Goal: Task Accomplishment & Management: Use online tool/utility

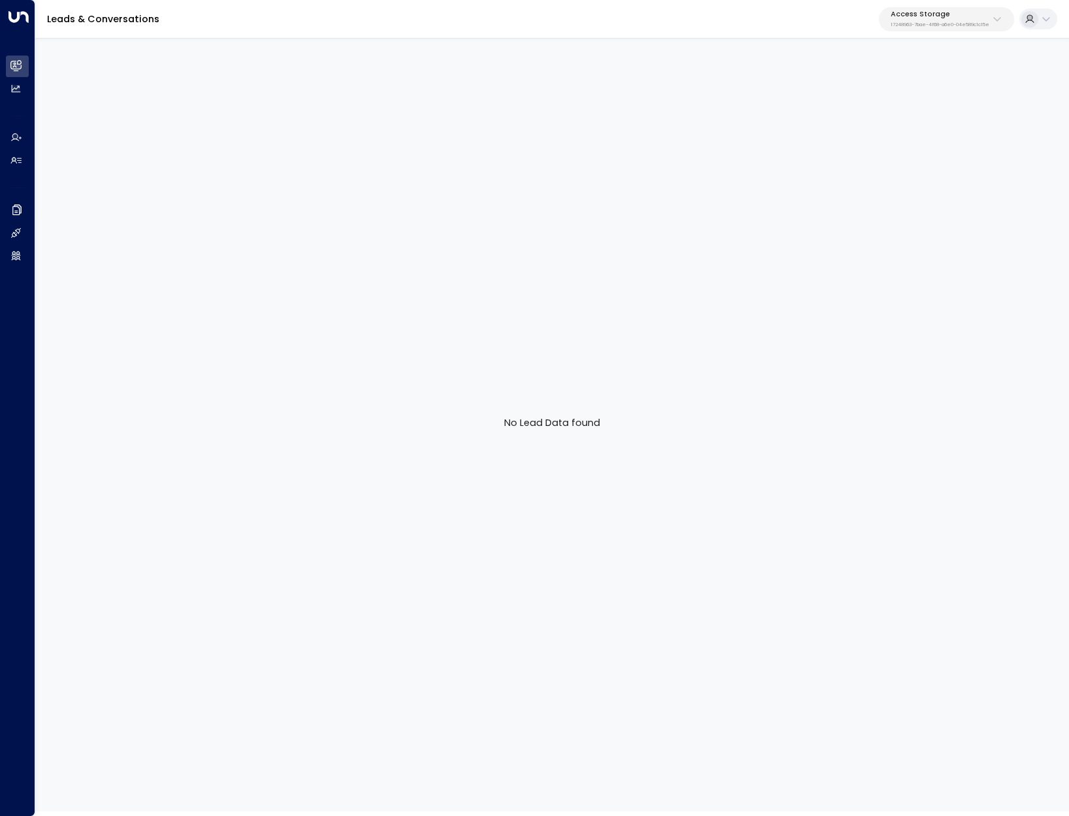
click at [927, 22] on p "17248963-7bae-4f68-a6e0-04e589c1c15e" at bounding box center [940, 24] width 99 height 5
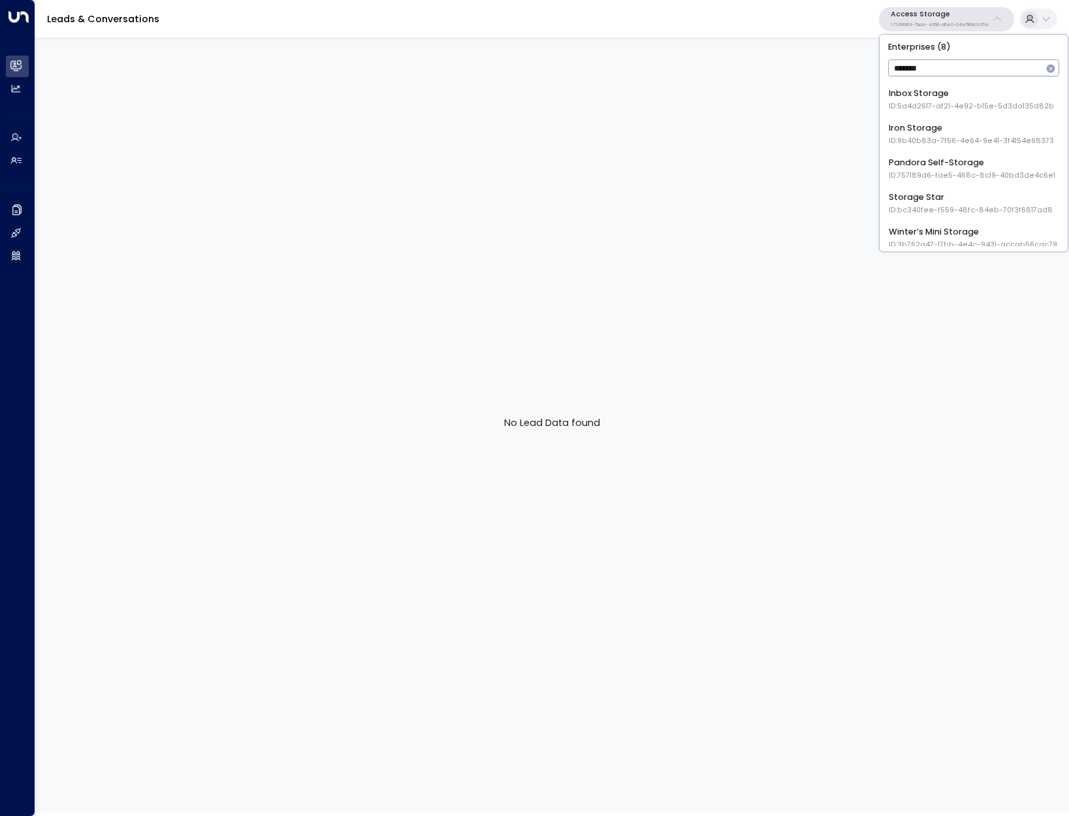
scroll to position [110, 0]
type input "*******"
click at [946, 193] on div "Storage Star ID: bc340fee-f559-48fc-84eb-70f3f6817ad8" at bounding box center [971, 196] width 164 height 24
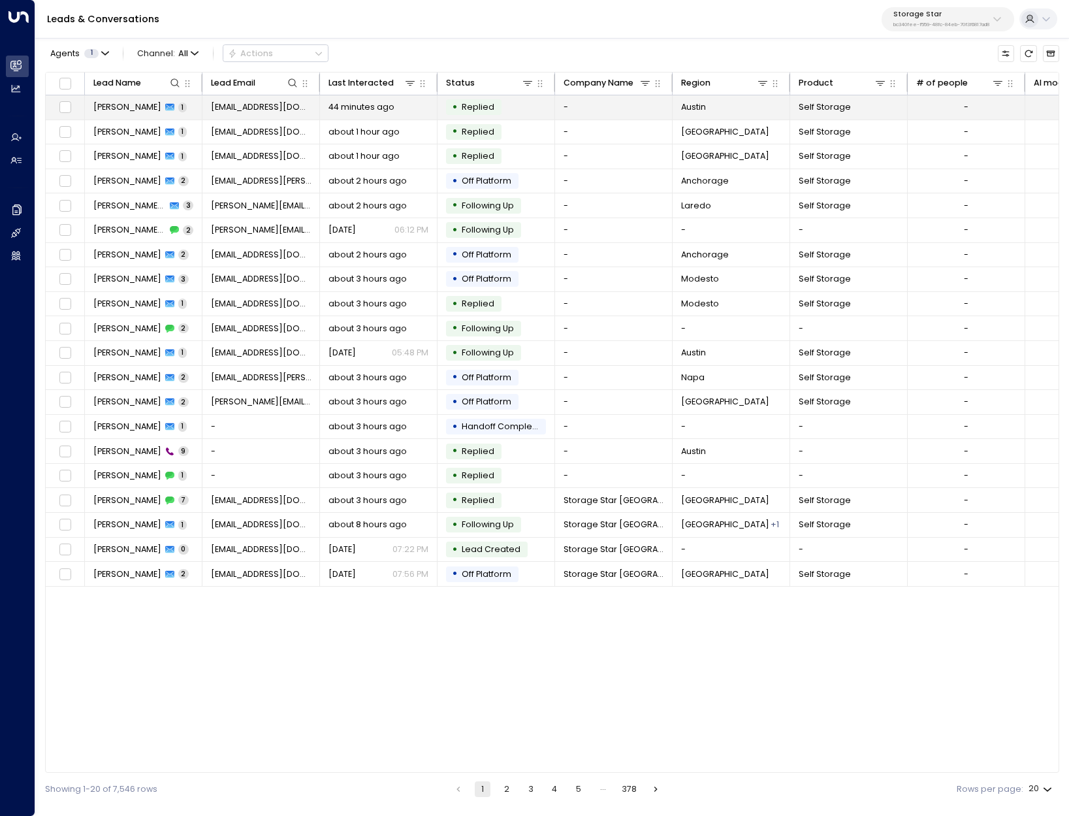
click at [139, 103] on span "[PERSON_NAME]" at bounding box center [127, 107] width 68 height 12
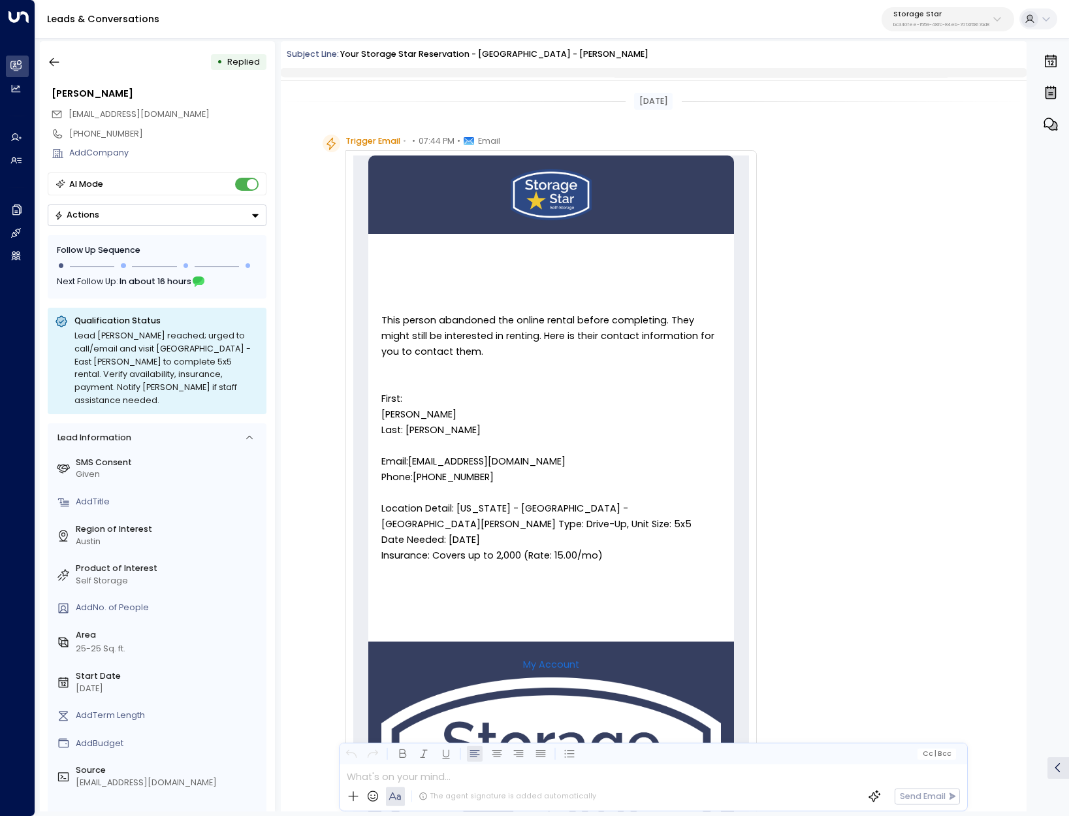
scroll to position [306, 0]
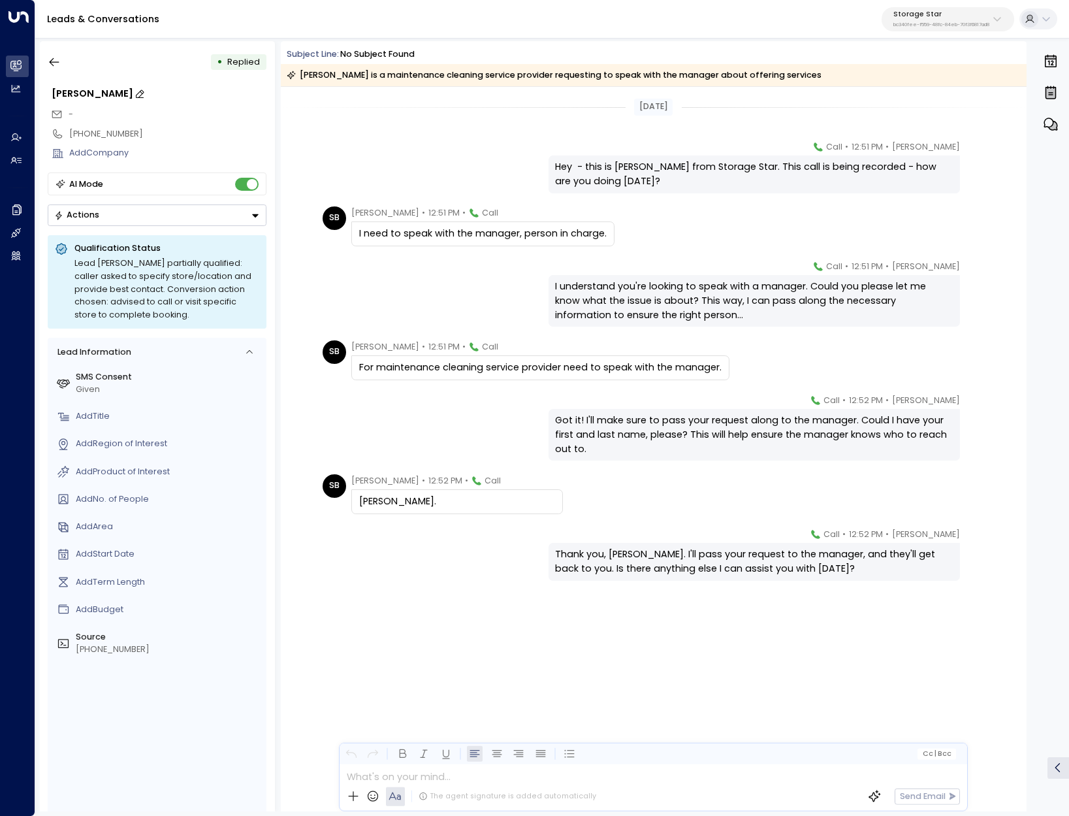
click at [136, 93] on icon at bounding box center [140, 94] width 8 height 8
drag, startPoint x: 118, startPoint y: 97, endPoint x: 0, endPoint y: 93, distance: 117.6
click at [0, 93] on div "**********" at bounding box center [534, 408] width 1069 height 817
click at [208, 89] on input "**********" at bounding box center [158, 94] width 212 height 14
click at [135, 40] on div "**********" at bounding box center [552, 426] width 1034 height 782
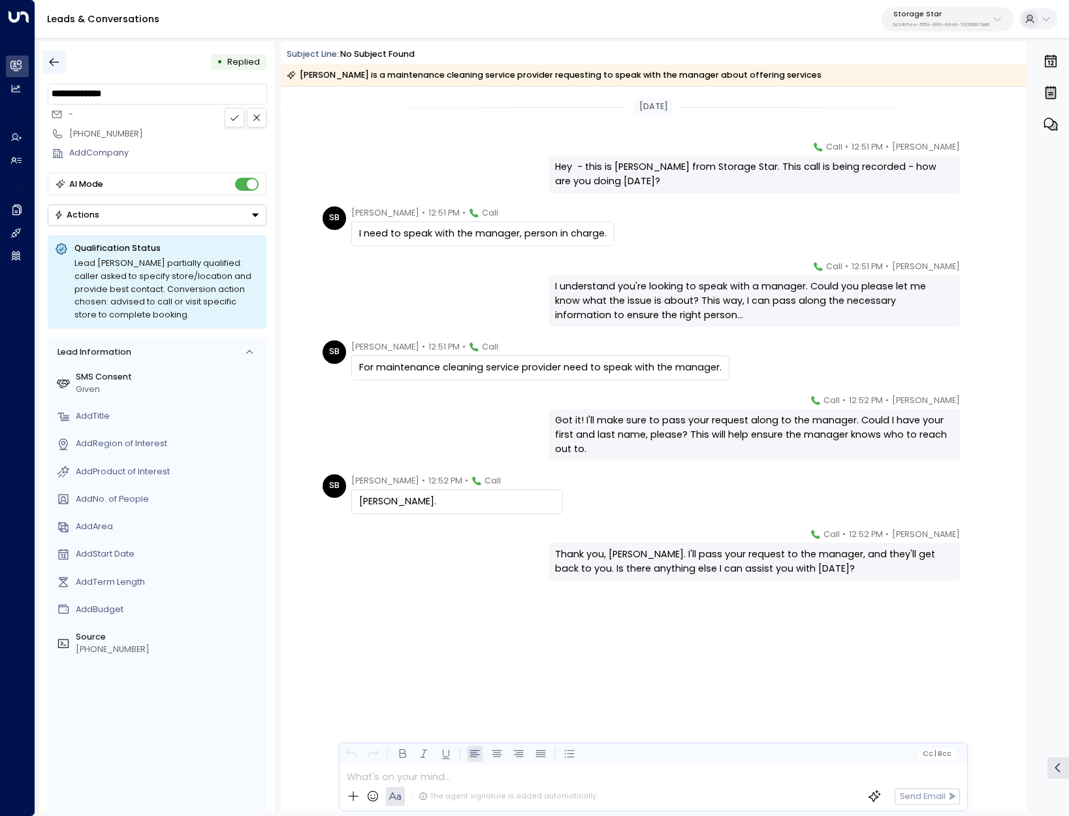
click at [45, 63] on button "button" at bounding box center [54, 62] width 24 height 24
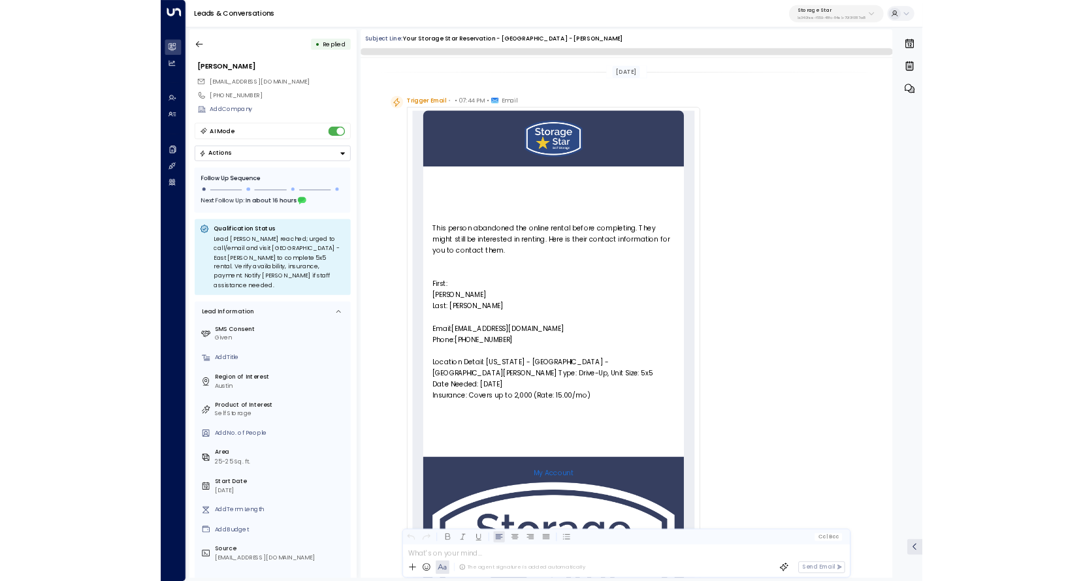
scroll to position [306, 0]
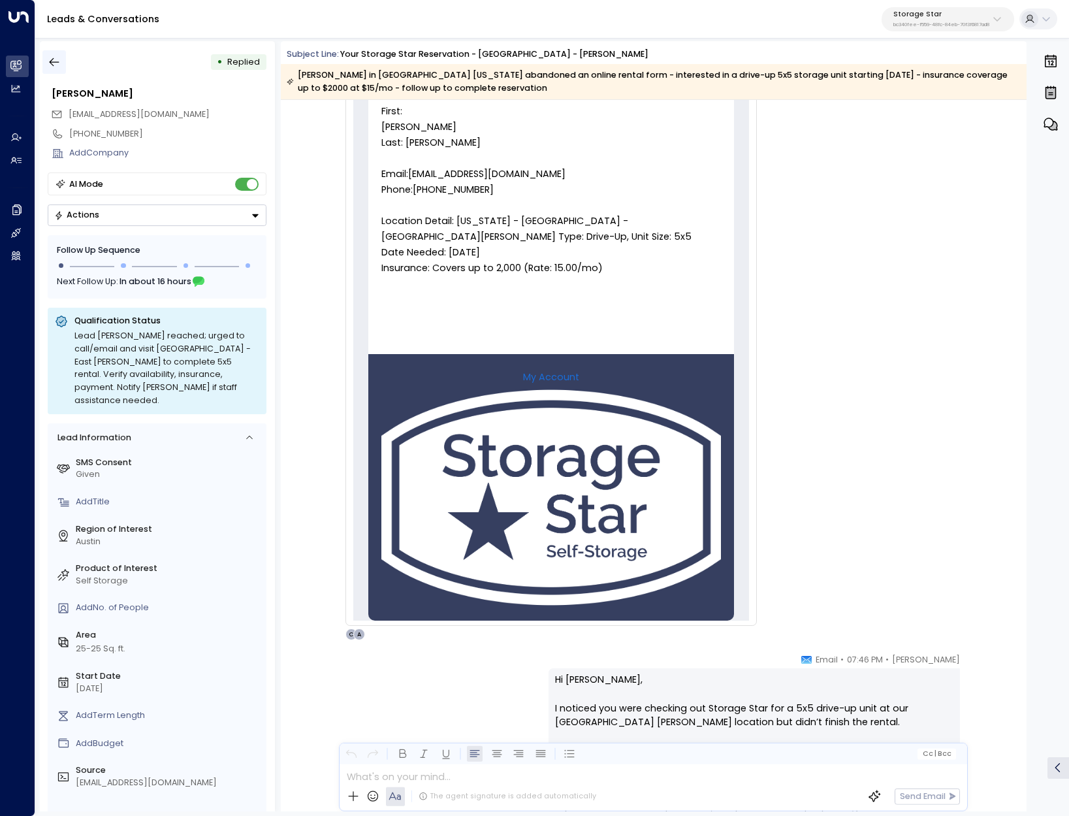
click at [61, 56] on icon "button" at bounding box center [54, 62] width 13 height 13
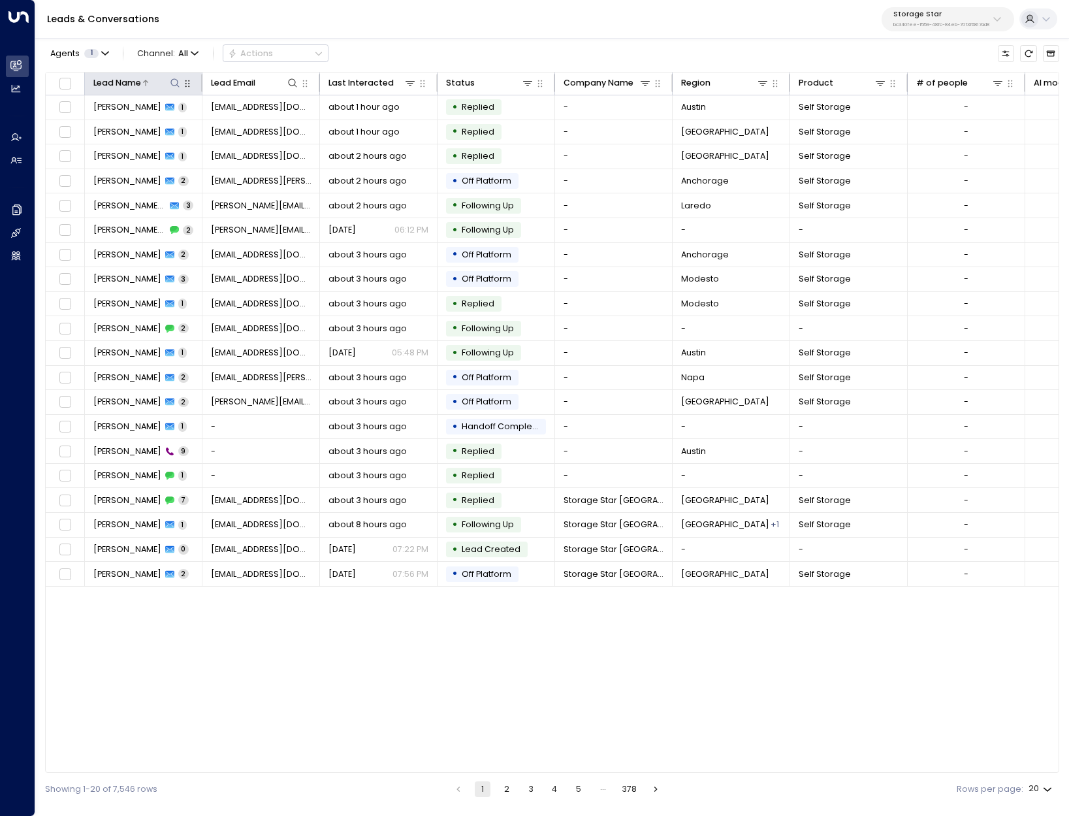
click at [165, 89] on div at bounding box center [161, 82] width 41 height 13
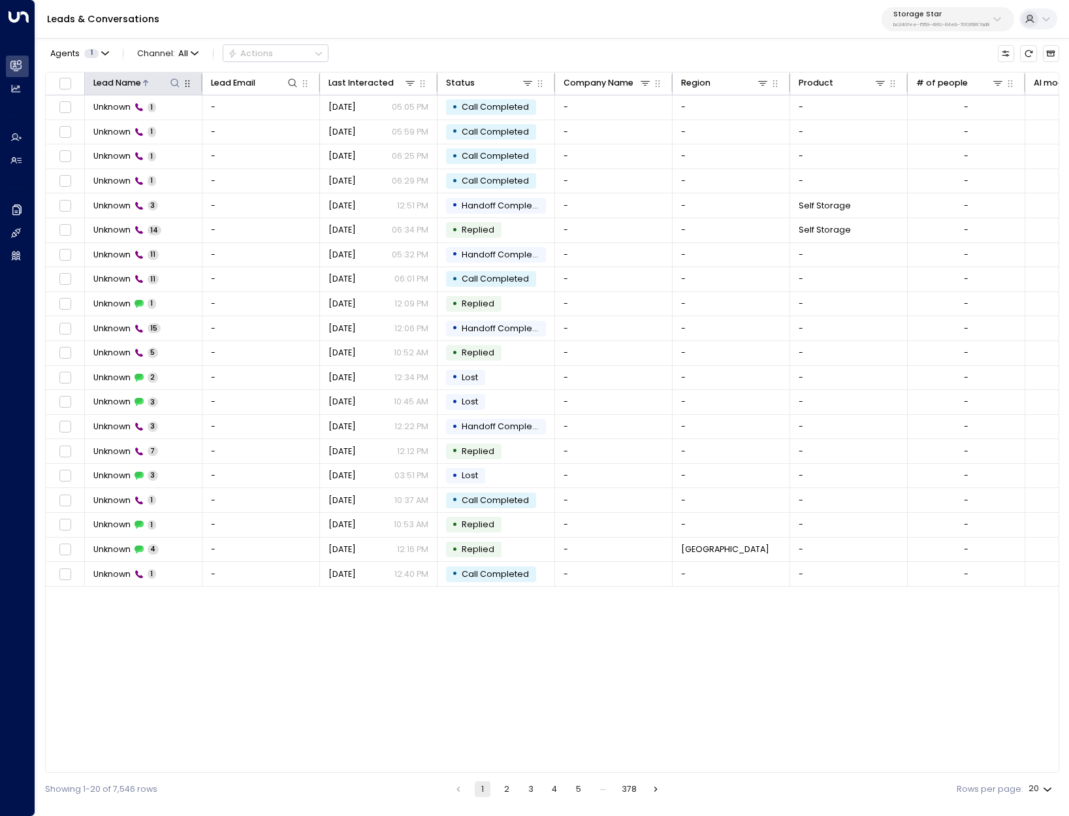
click at [167, 83] on div at bounding box center [161, 82] width 41 height 13
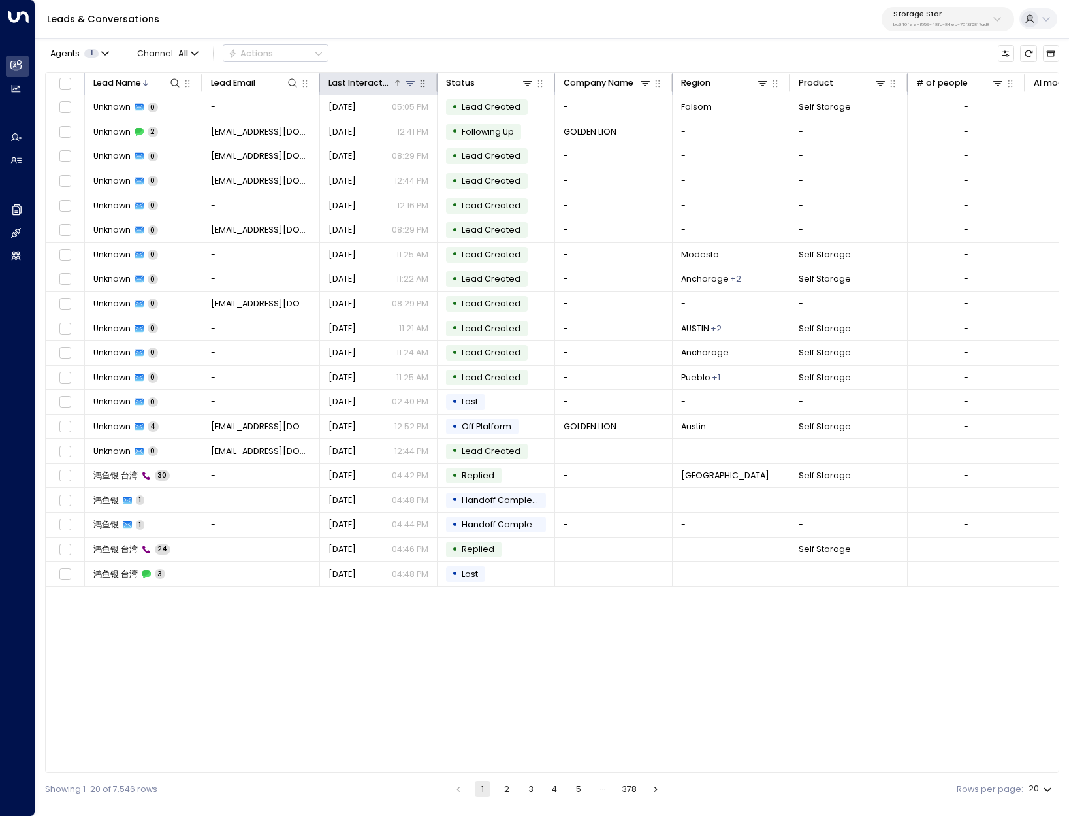
click at [353, 87] on div "Last Interacted" at bounding box center [361, 83] width 65 height 14
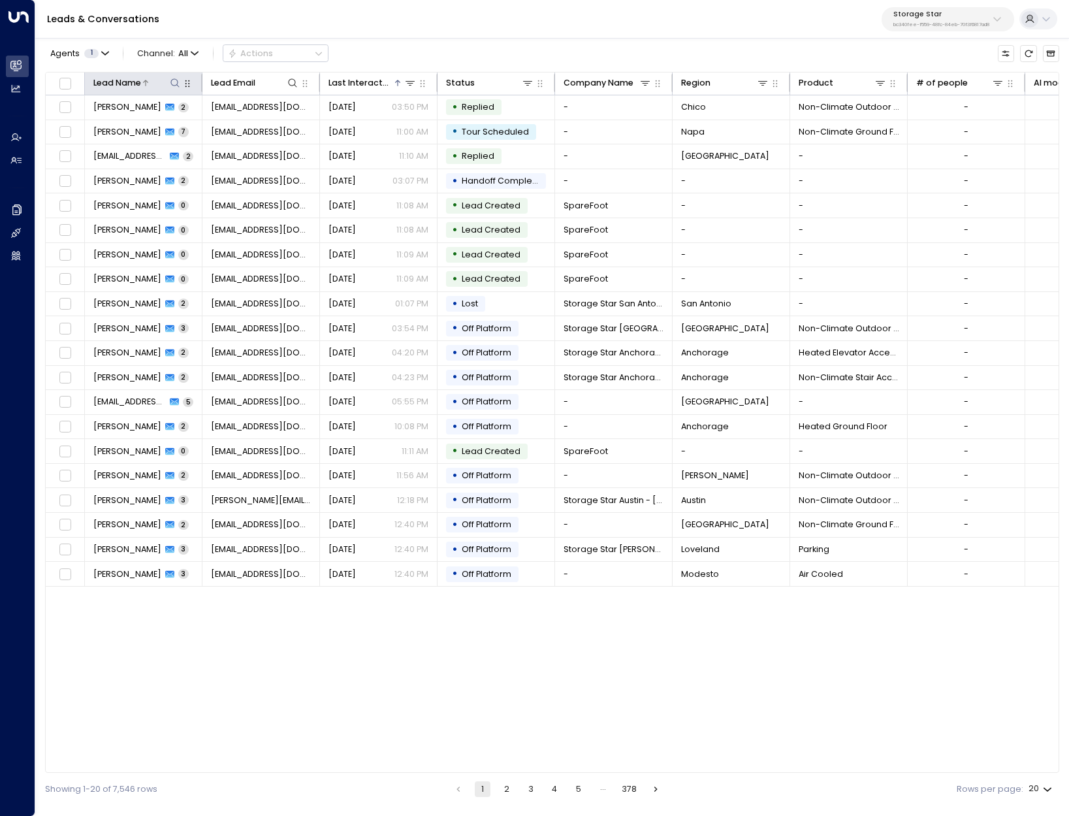
click at [174, 81] on icon at bounding box center [175, 83] width 10 height 10
type input "**********"
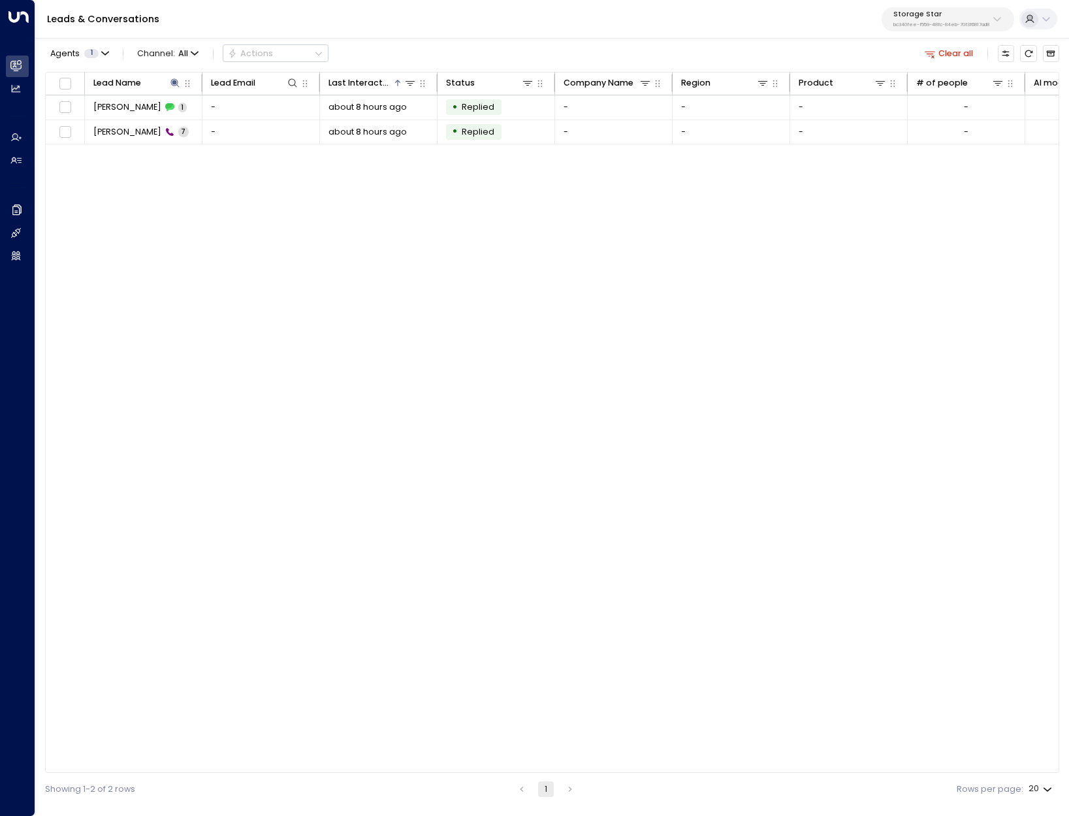
click at [511, 443] on div "Lead Name Lead Email Last Interacted Status Company Name Region Product # of pe…" at bounding box center [552, 422] width 1014 height 701
click at [135, 106] on span "Stephen Brown" at bounding box center [127, 107] width 68 height 12
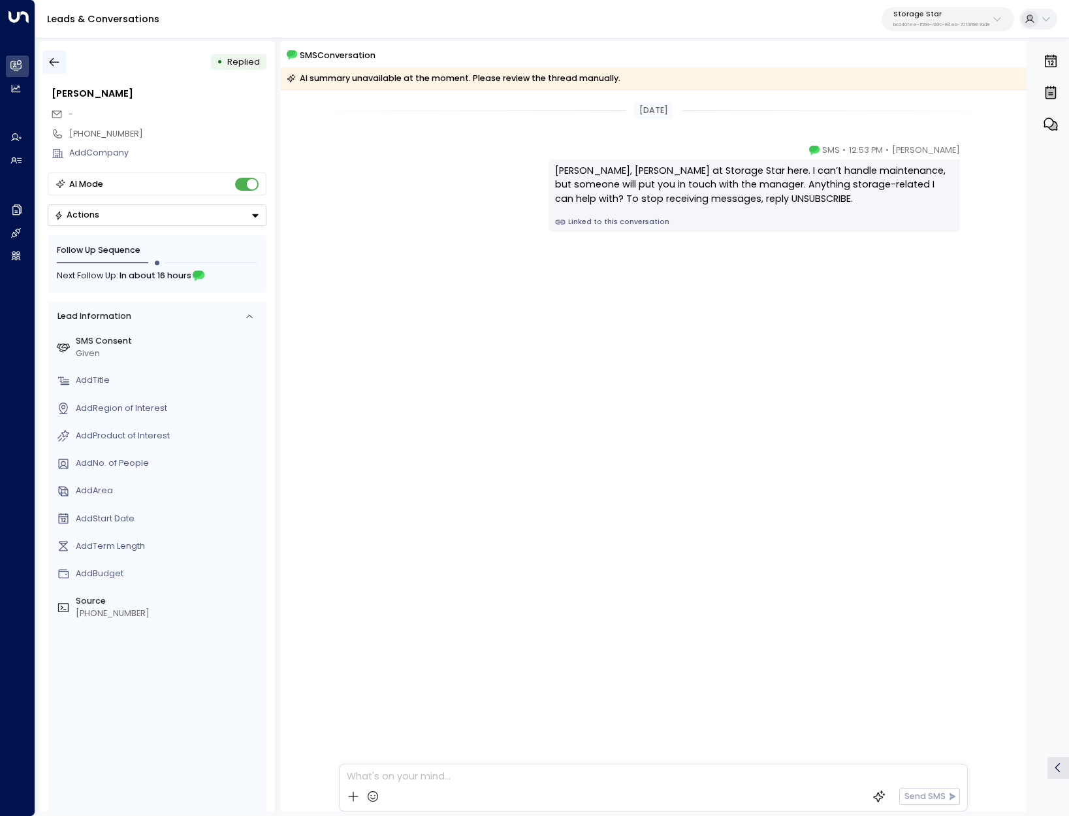
click at [59, 63] on icon "button" at bounding box center [54, 62] width 13 height 13
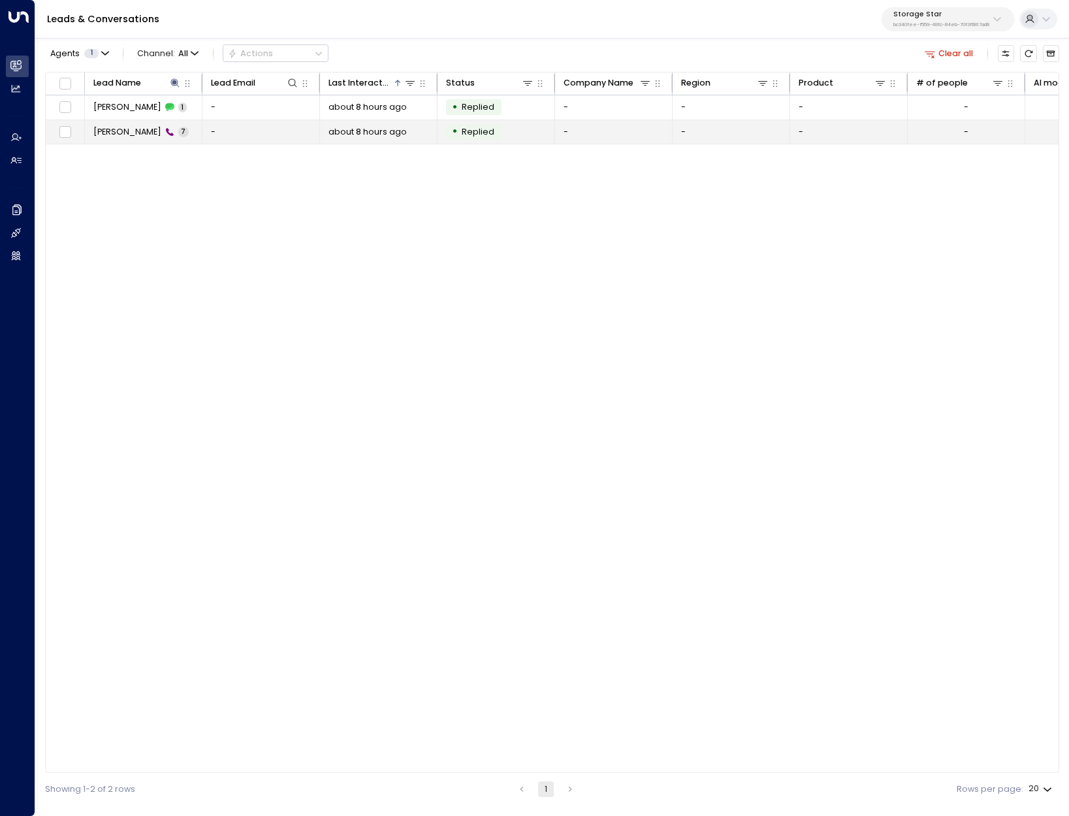
click at [141, 129] on span "Stephen Brown" at bounding box center [127, 132] width 68 height 12
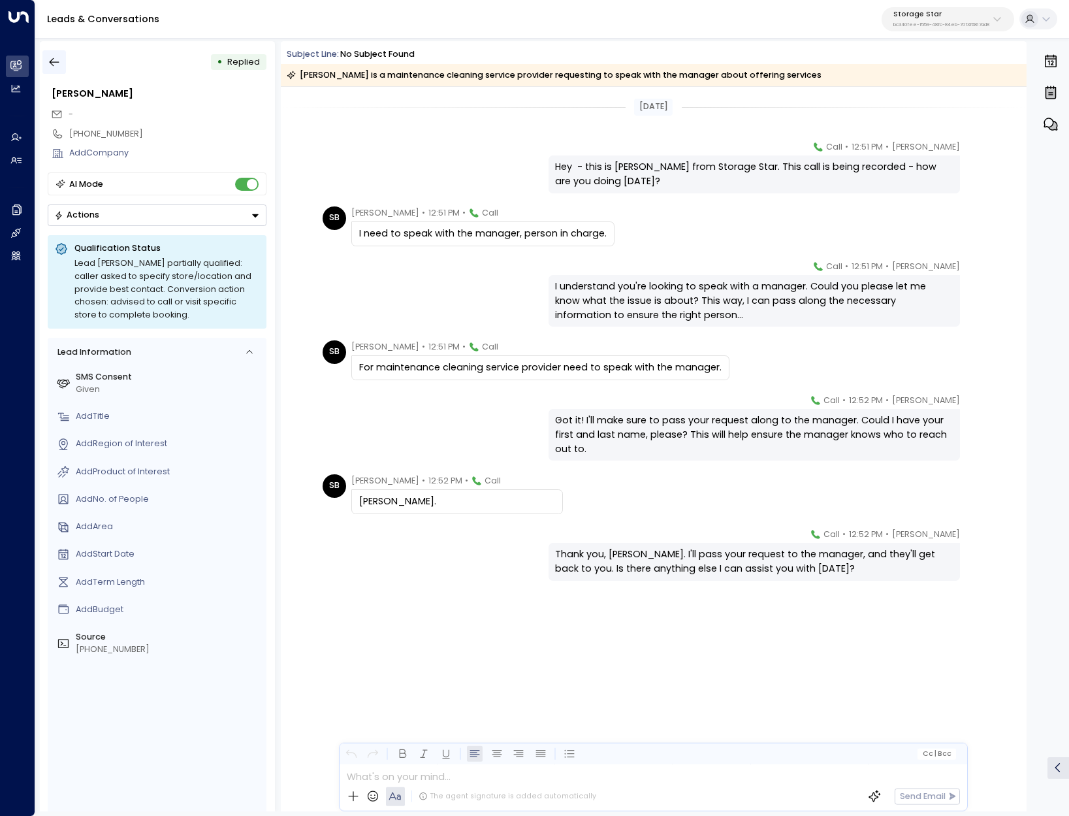
click at [65, 71] on button "button" at bounding box center [54, 62] width 24 height 24
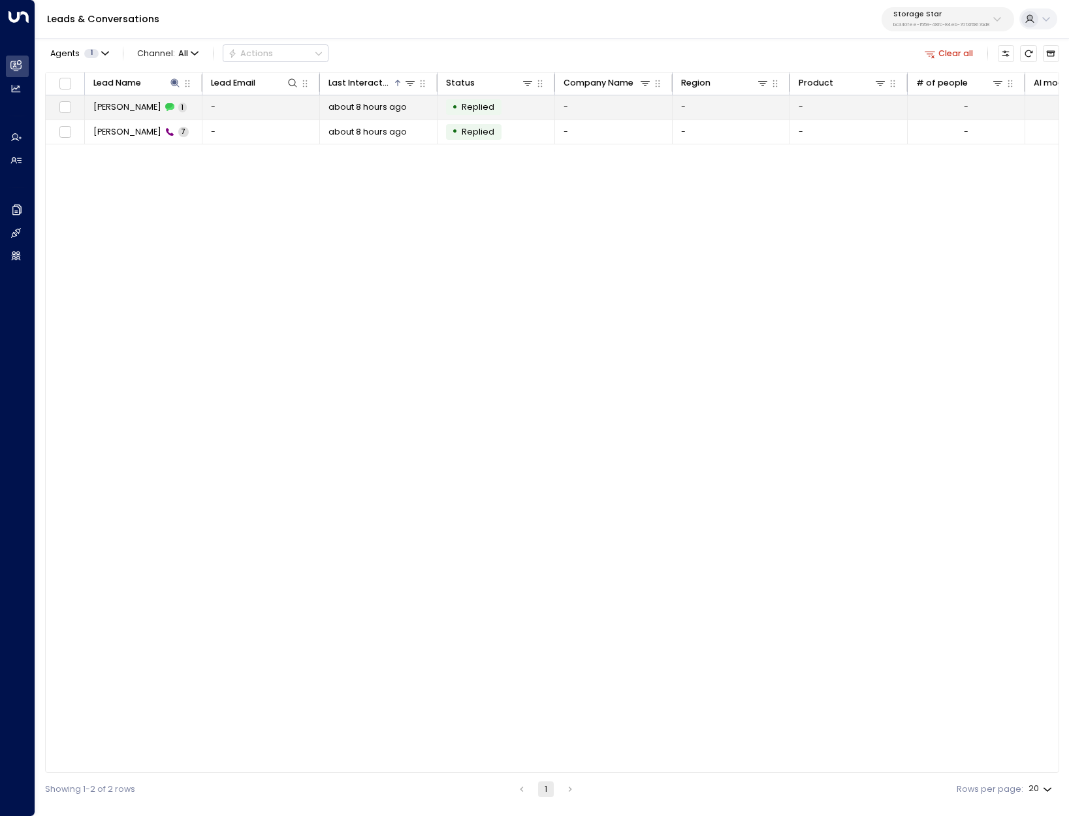
click at [123, 114] on td "Stephen Brown 1" at bounding box center [144, 107] width 118 height 24
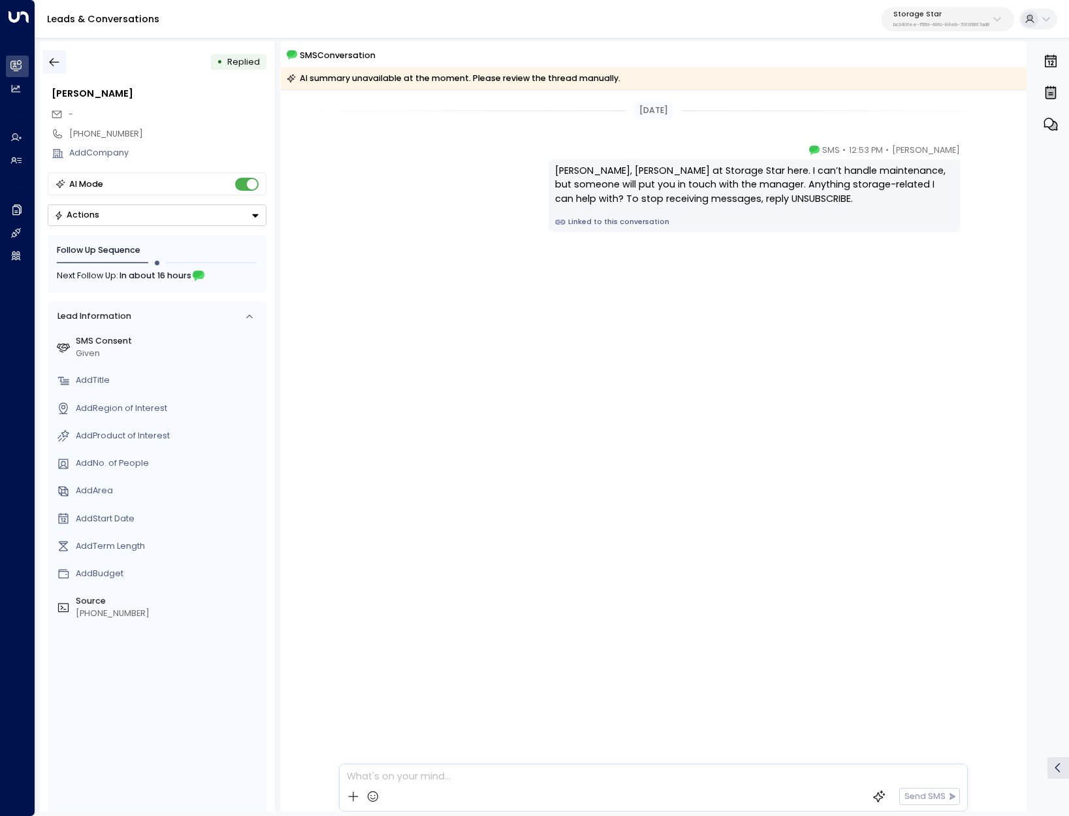
click at [51, 57] on icon "button" at bounding box center [54, 62] width 13 height 13
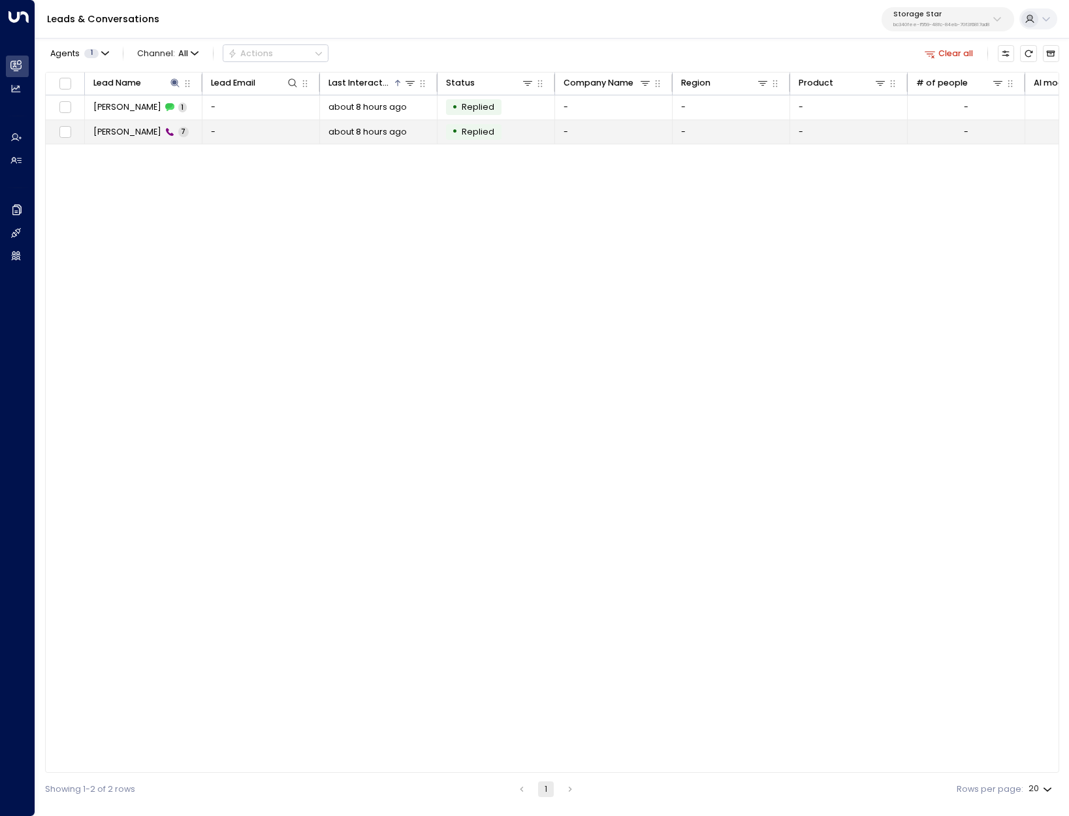
click at [137, 136] on span "Stephen Brown" at bounding box center [127, 132] width 68 height 12
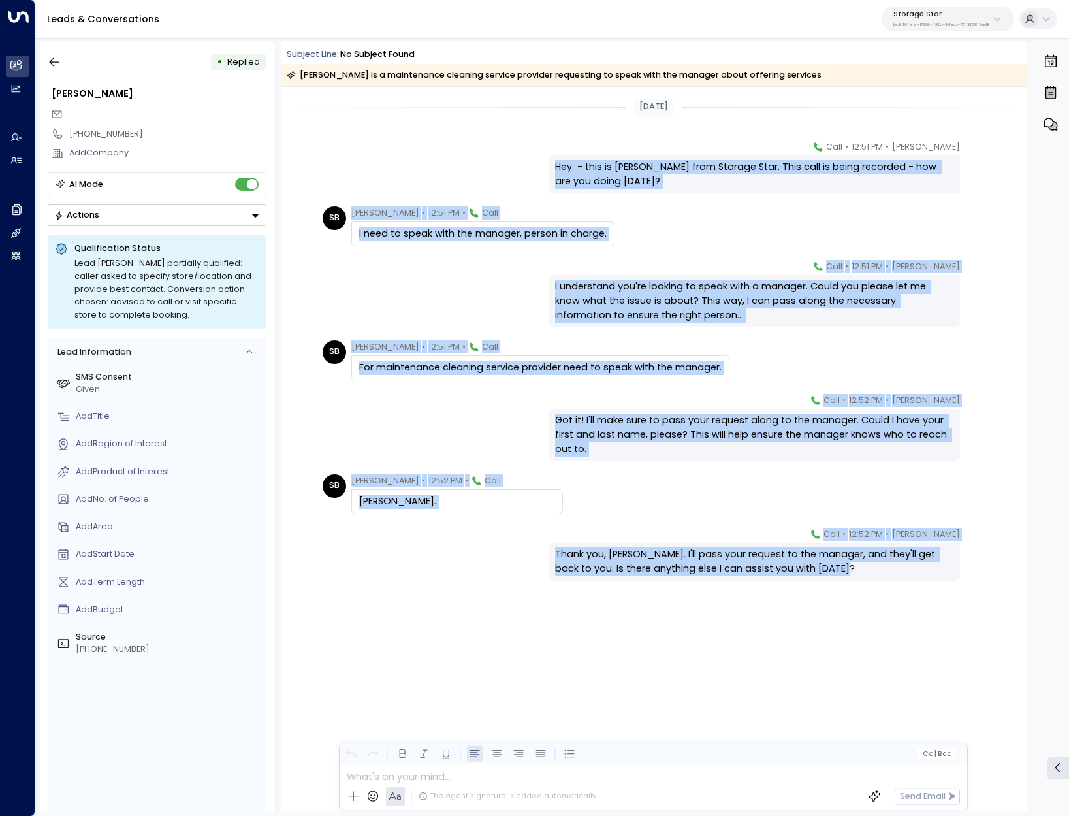
drag, startPoint x: 854, startPoint y: 569, endPoint x: 537, endPoint y: 152, distance: 524.4
click at [537, 152] on div "Today Celeste Harper • 12:51 PM • Call Hey - this is Celeste Harper from Storag…" at bounding box center [654, 392] width 746 height 611
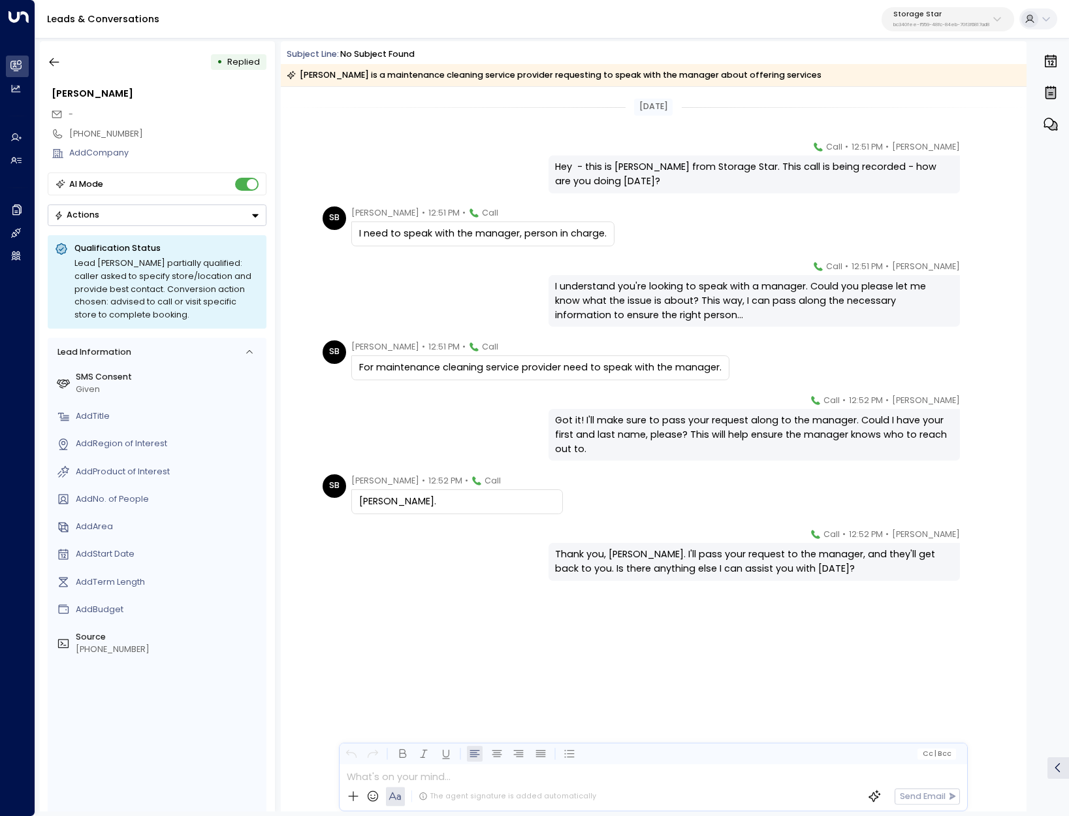
click at [893, 324] on div "I understand you're looking to speak with a manager. Could you please let me kn…" at bounding box center [754, 301] width 411 height 52
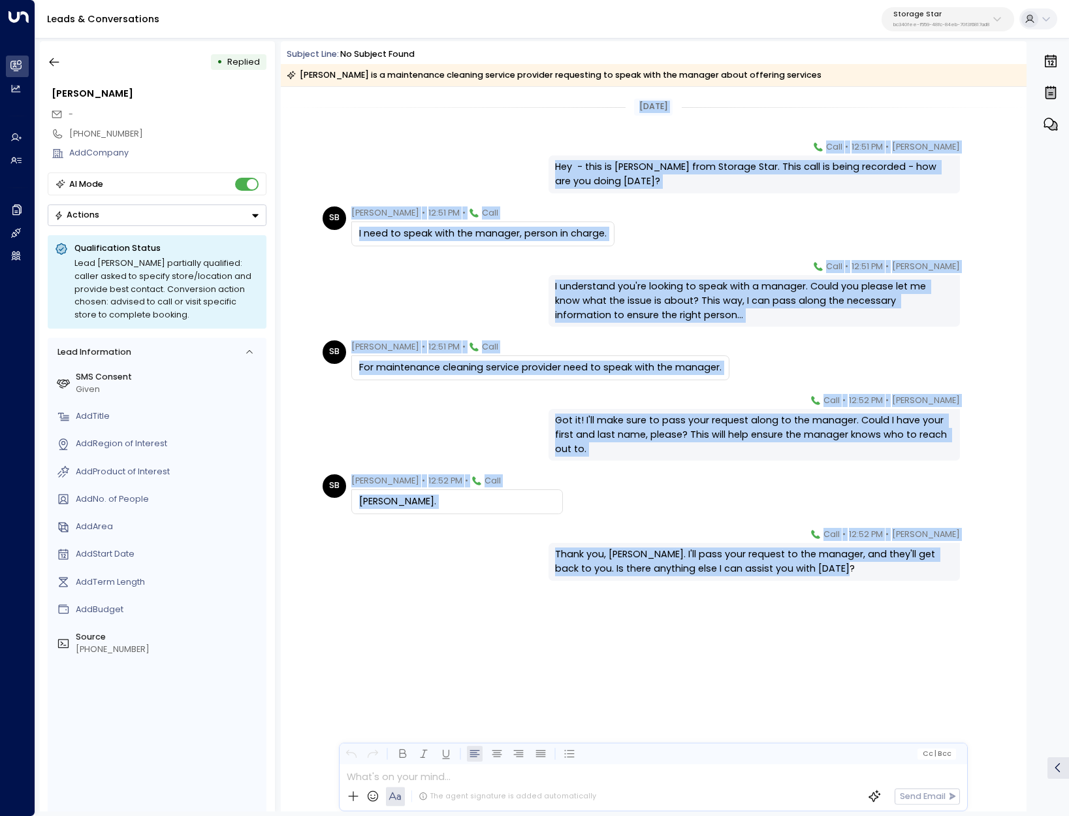
drag, startPoint x: 911, startPoint y: 606, endPoint x: 631, endPoint y: 110, distance: 569.4
click at [631, 110] on div "Today Celeste Harper • 12:51 PM • Call Hey - this is Celeste Harper from Storag…" at bounding box center [654, 392] width 746 height 611
copy div "Today Celeste Harper • 12:51 PM • Call Hey - this is Celeste Harper from Storag…"
click at [53, 61] on icon "button" at bounding box center [54, 62] width 13 height 13
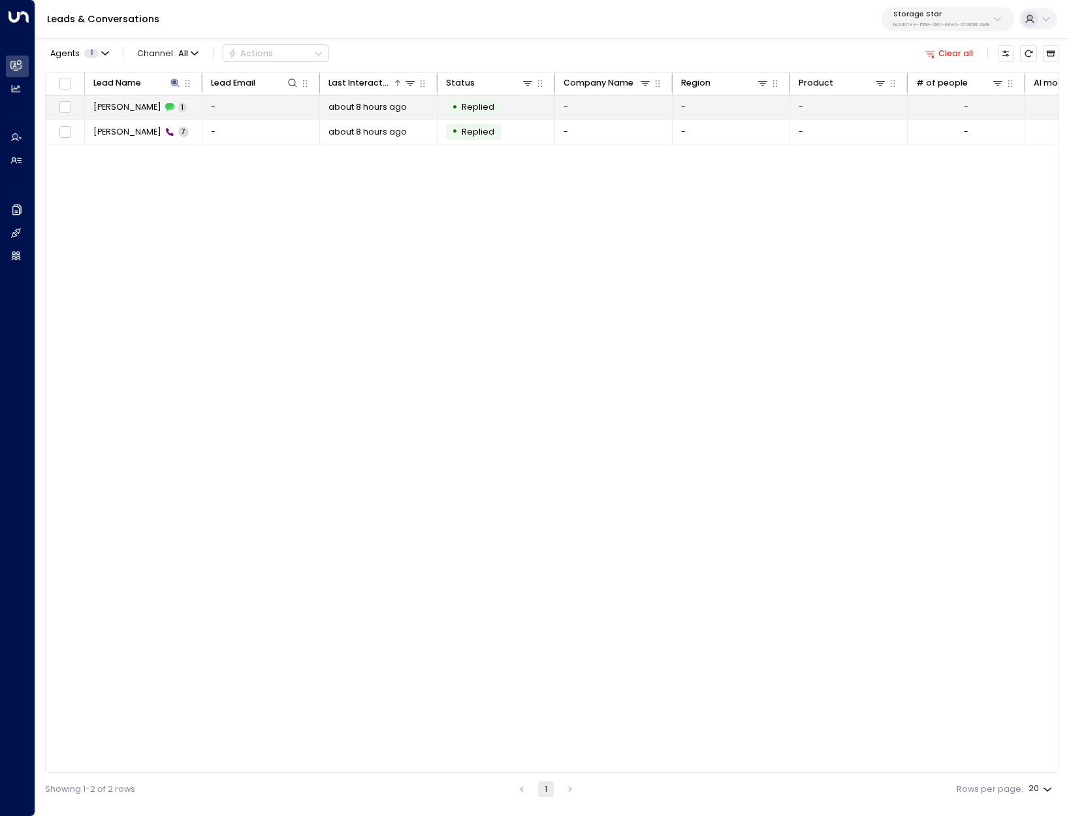
click at [135, 102] on span "Stephen Brown" at bounding box center [127, 107] width 68 height 12
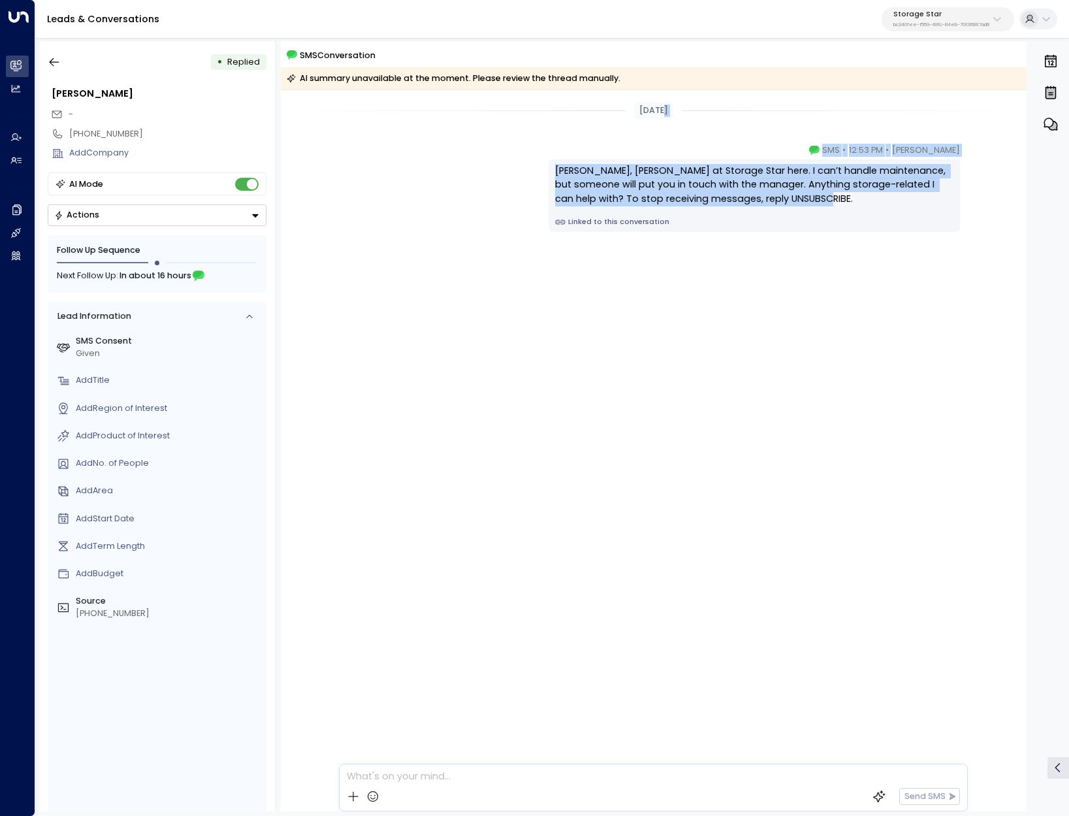
drag, startPoint x: 890, startPoint y: 204, endPoint x: 776, endPoint y: 125, distance: 138.1
click at [776, 125] on div "Today Celeste Harper • 12:53 PM • SMS Stephen, Celeste Harper at Storage Star h…" at bounding box center [654, 219] width 746 height 259
copy div "Celeste Harper • 12:53 PM • SMS Stephen, Celeste Harper at Storage Star here. I…"
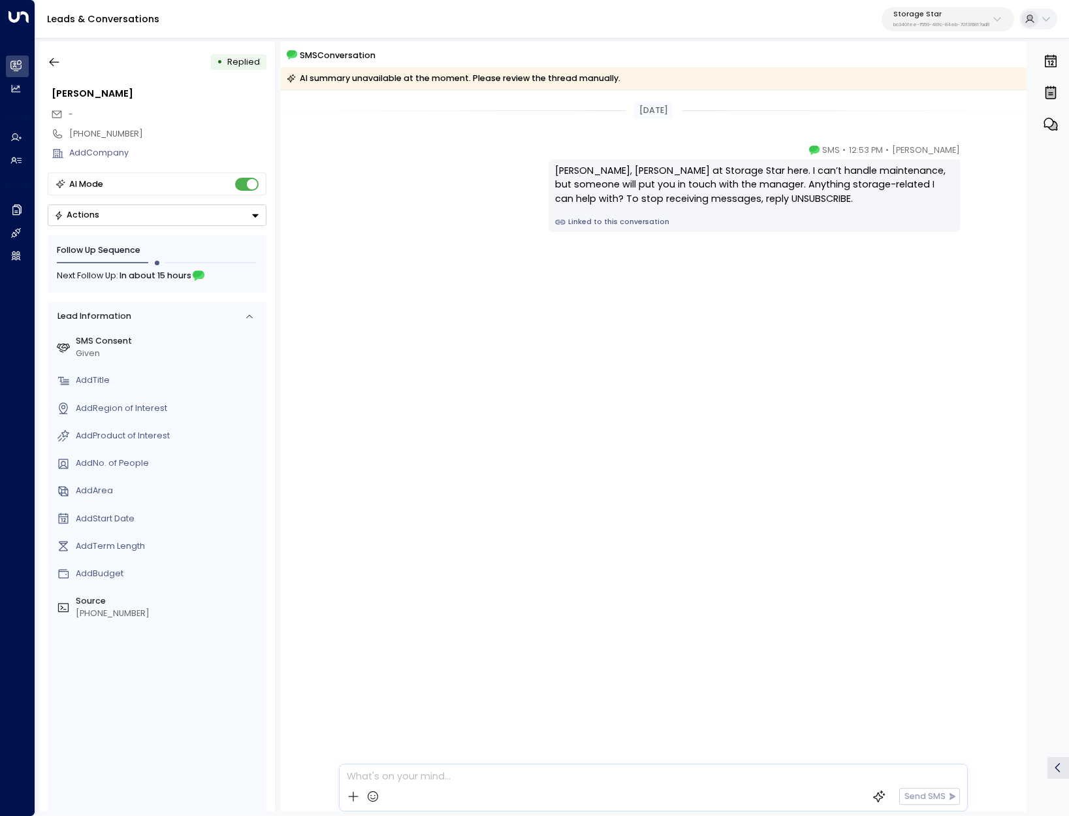
click at [776, 420] on div "Today Celeste Harper • 12:53 PM • SMS Stephen, Celeste Harper at Storage Star h…" at bounding box center [654, 450] width 746 height 721
click at [53, 65] on icon "button" at bounding box center [55, 62] width 10 height 8
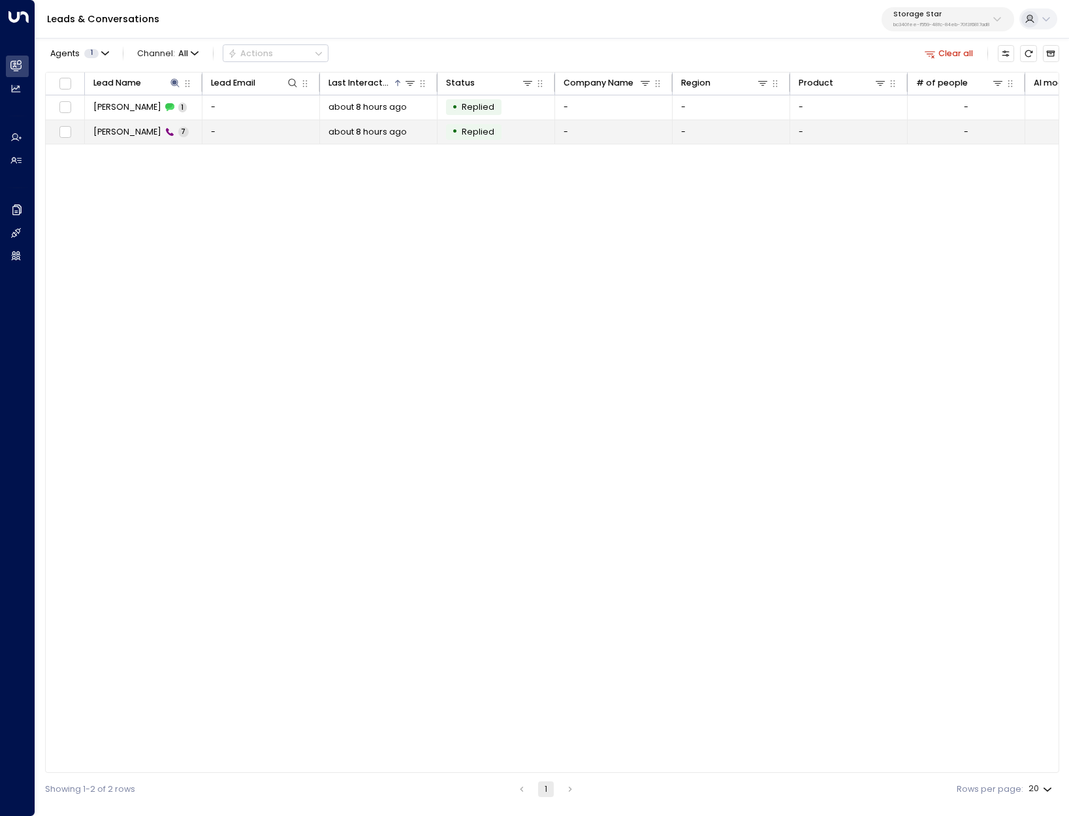
click at [118, 136] on span "Stephen Brown" at bounding box center [127, 132] width 68 height 12
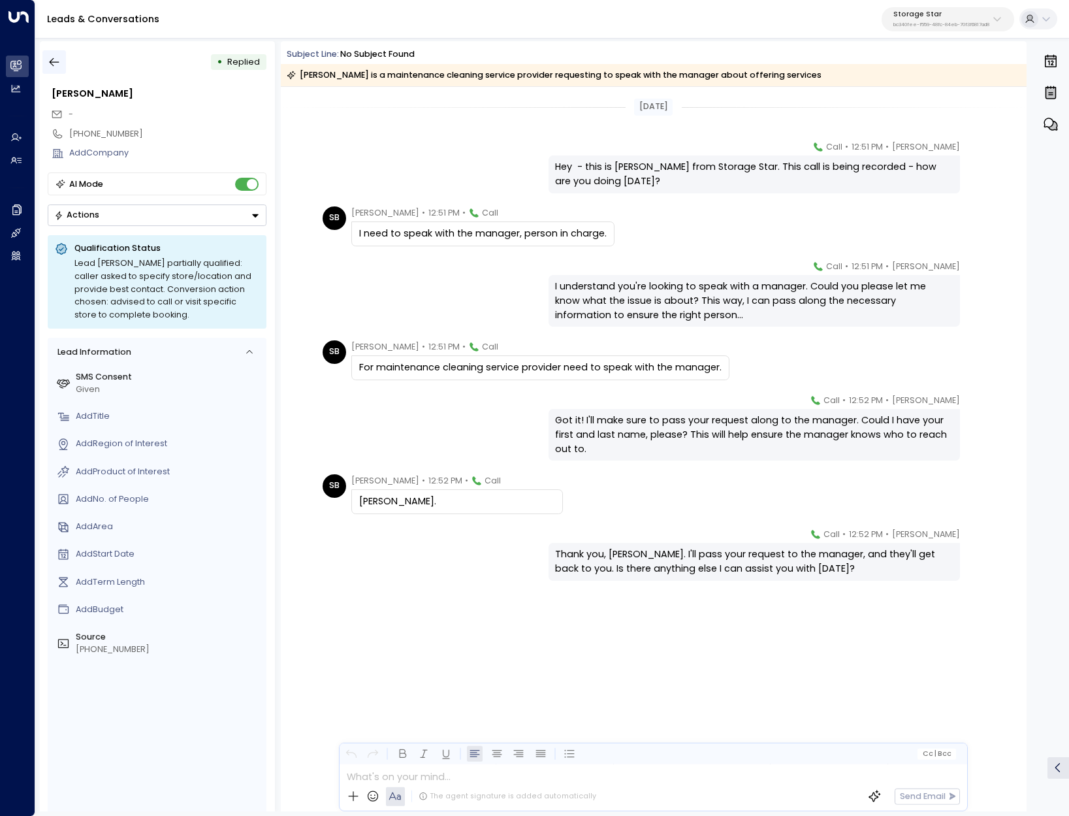
click at [59, 63] on icon "button" at bounding box center [54, 62] width 13 height 13
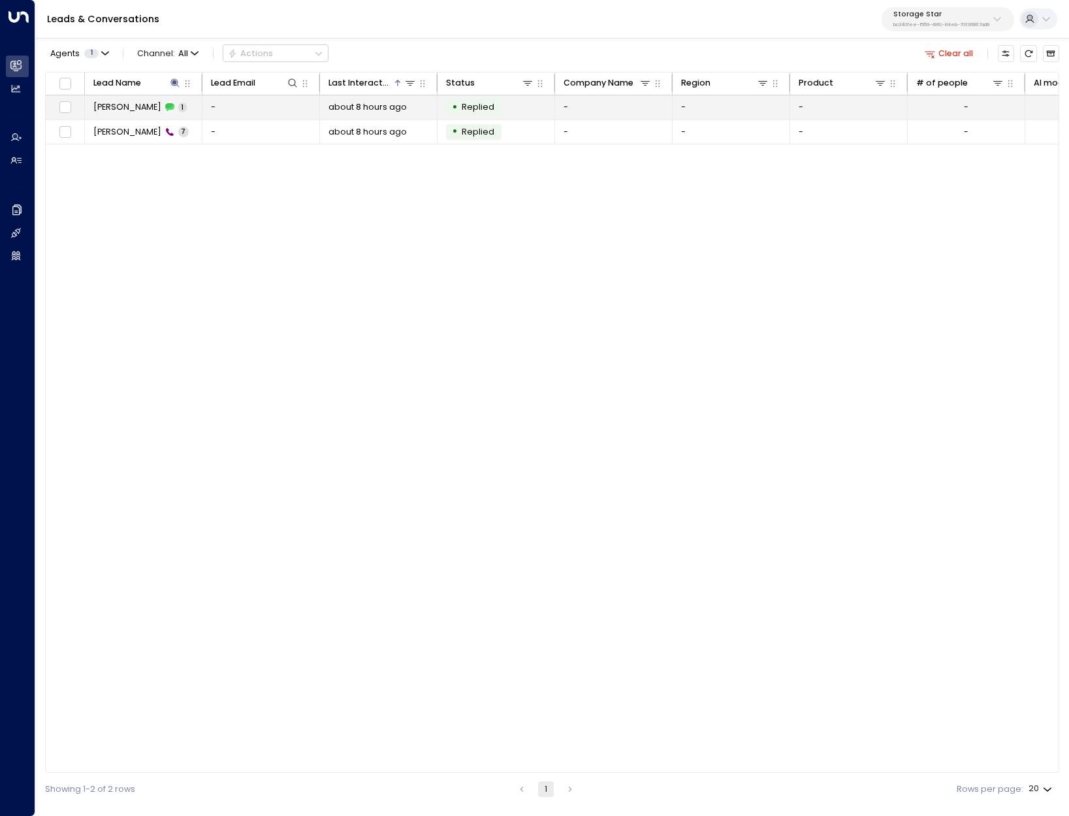
click at [108, 97] on td "Stephen Brown 1" at bounding box center [144, 107] width 118 height 24
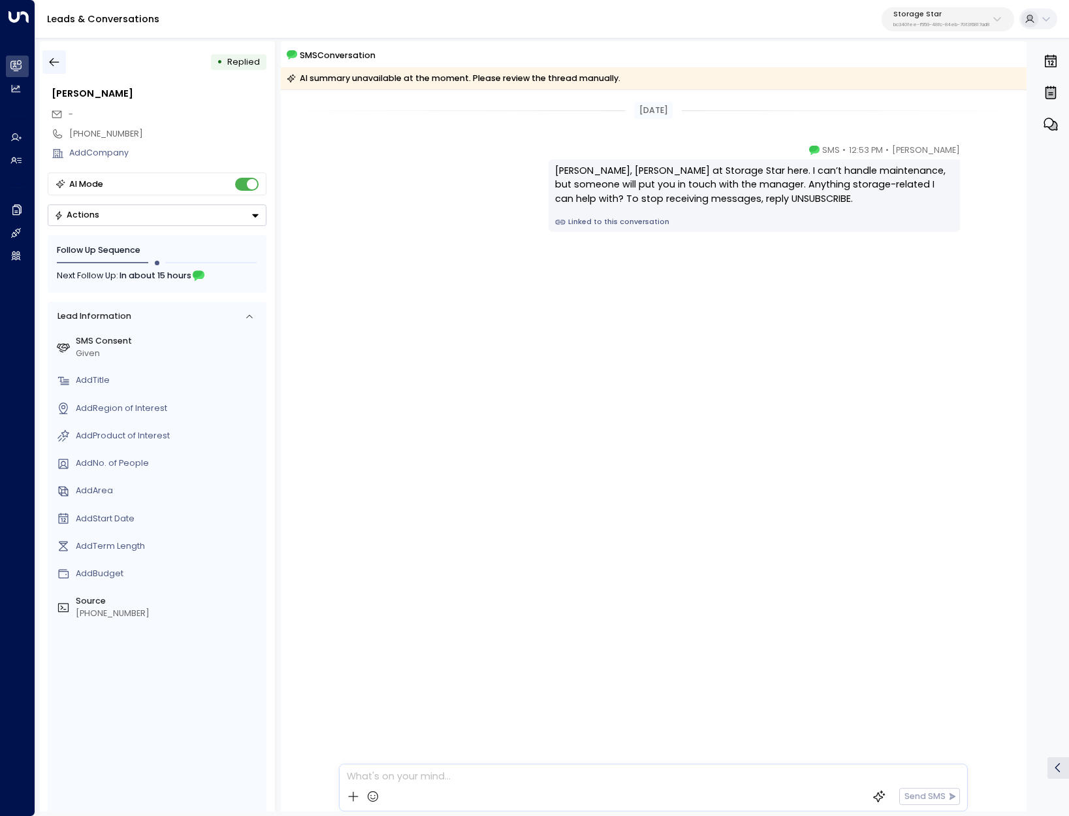
click at [53, 57] on icon "button" at bounding box center [54, 62] width 13 height 13
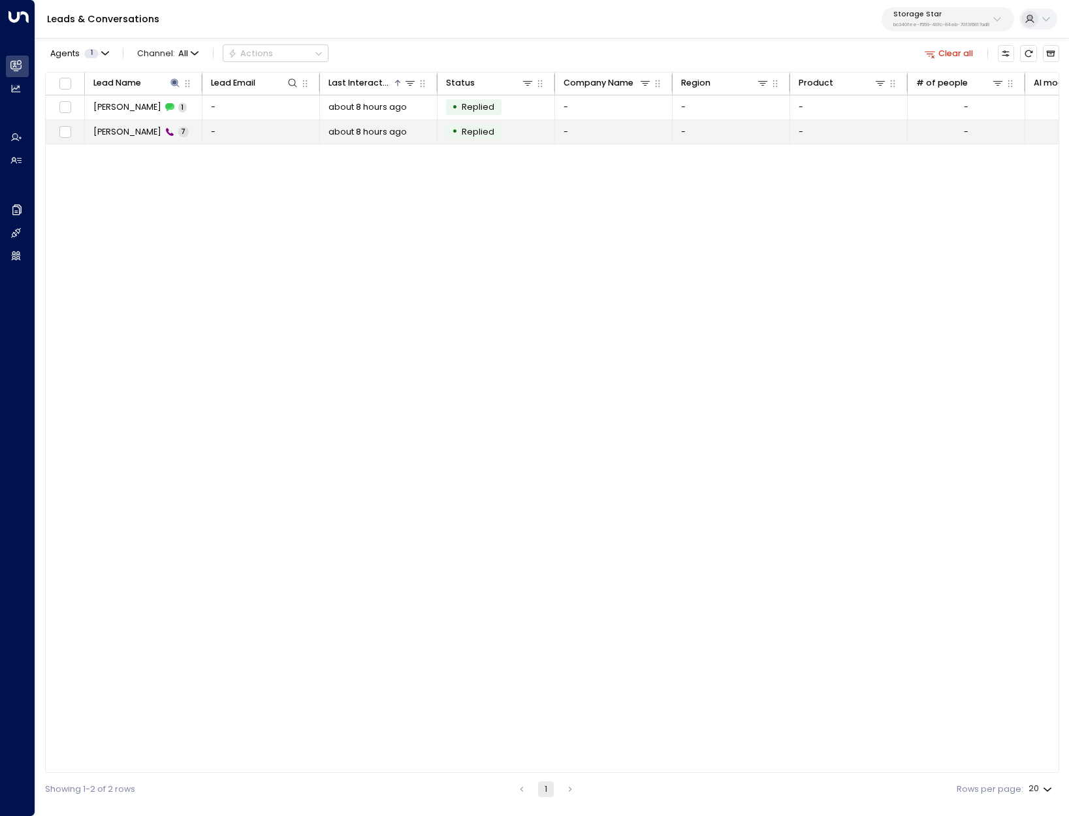
click at [114, 134] on span "Stephen Brown" at bounding box center [127, 132] width 68 height 12
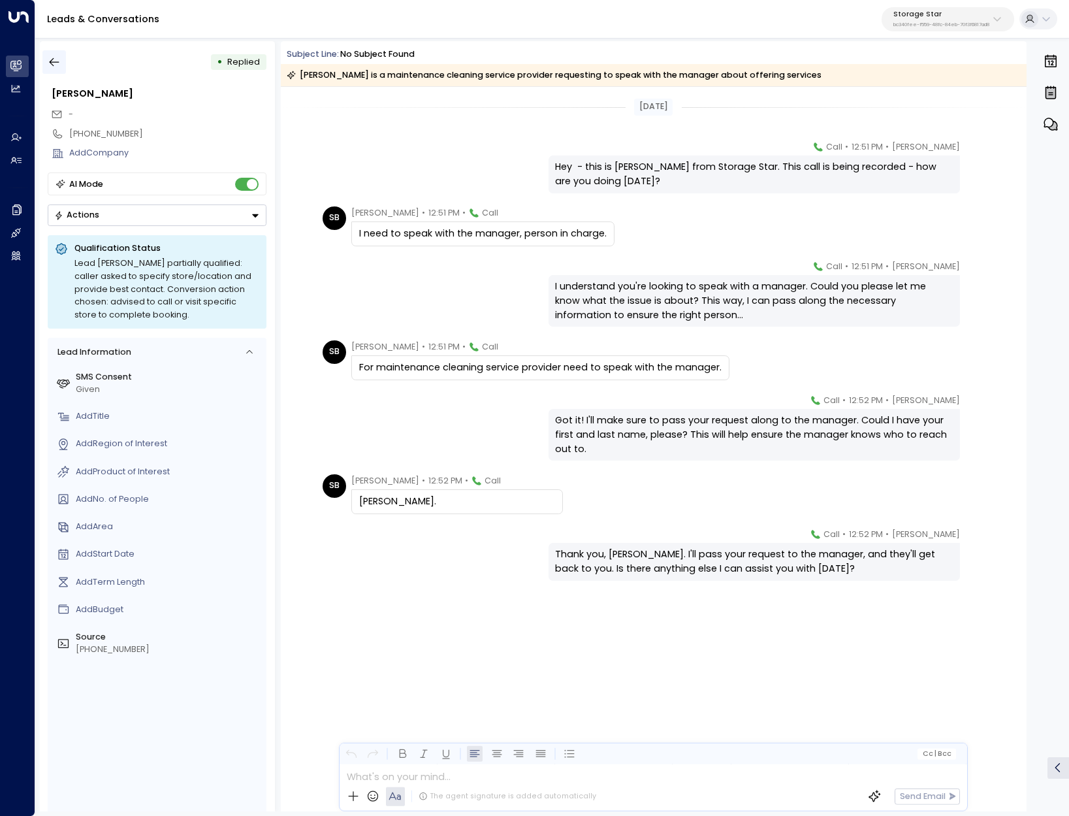
click at [47, 61] on button "button" at bounding box center [54, 62] width 24 height 24
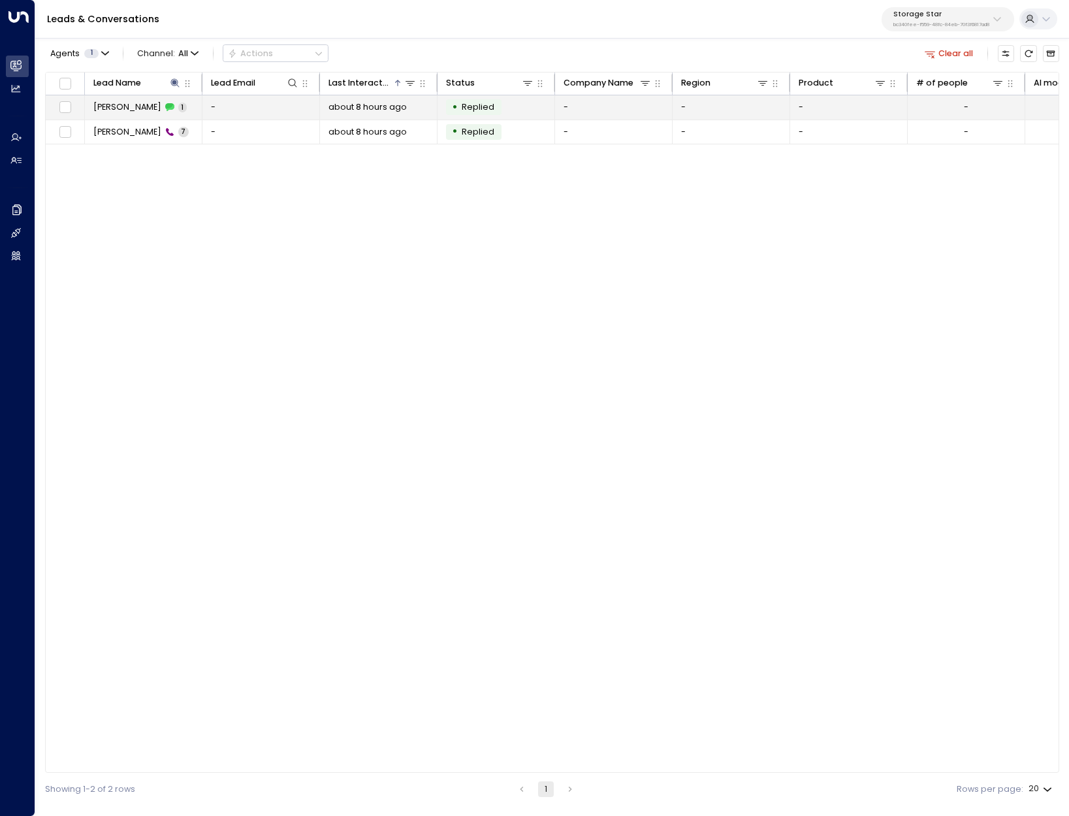
click at [127, 106] on span "Stephen Brown" at bounding box center [127, 107] width 68 height 12
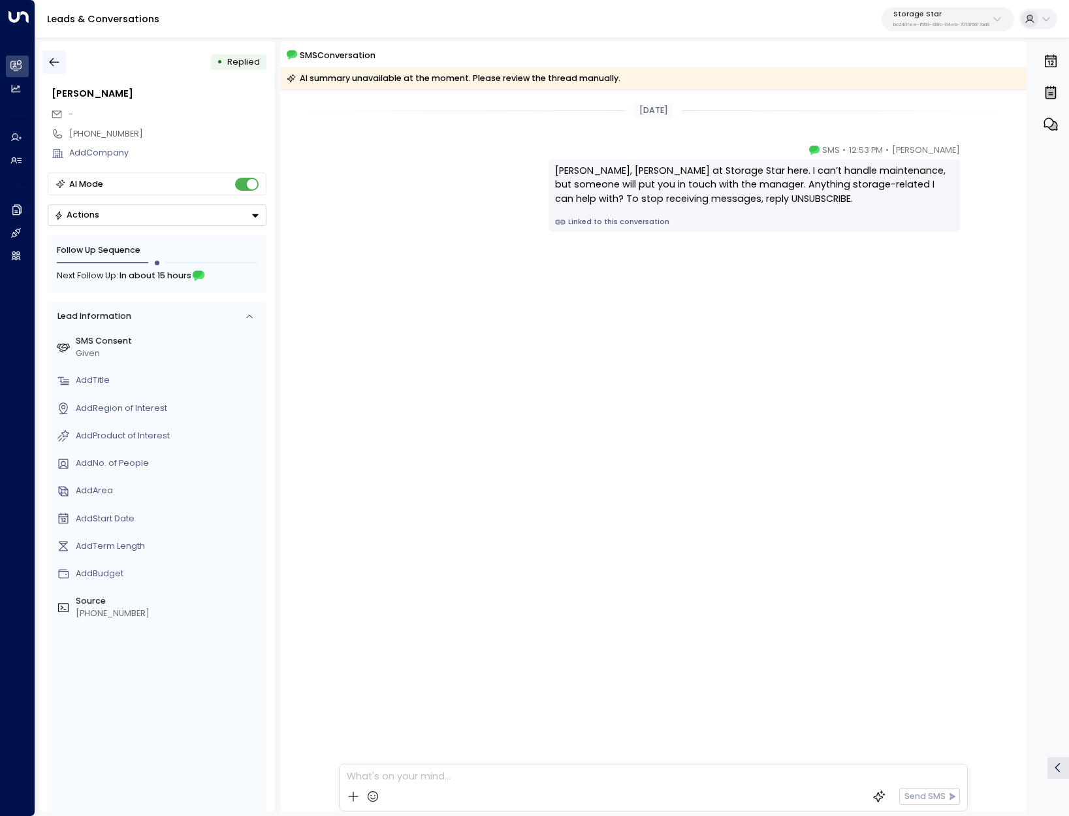
click at [49, 69] on button "button" at bounding box center [54, 62] width 24 height 24
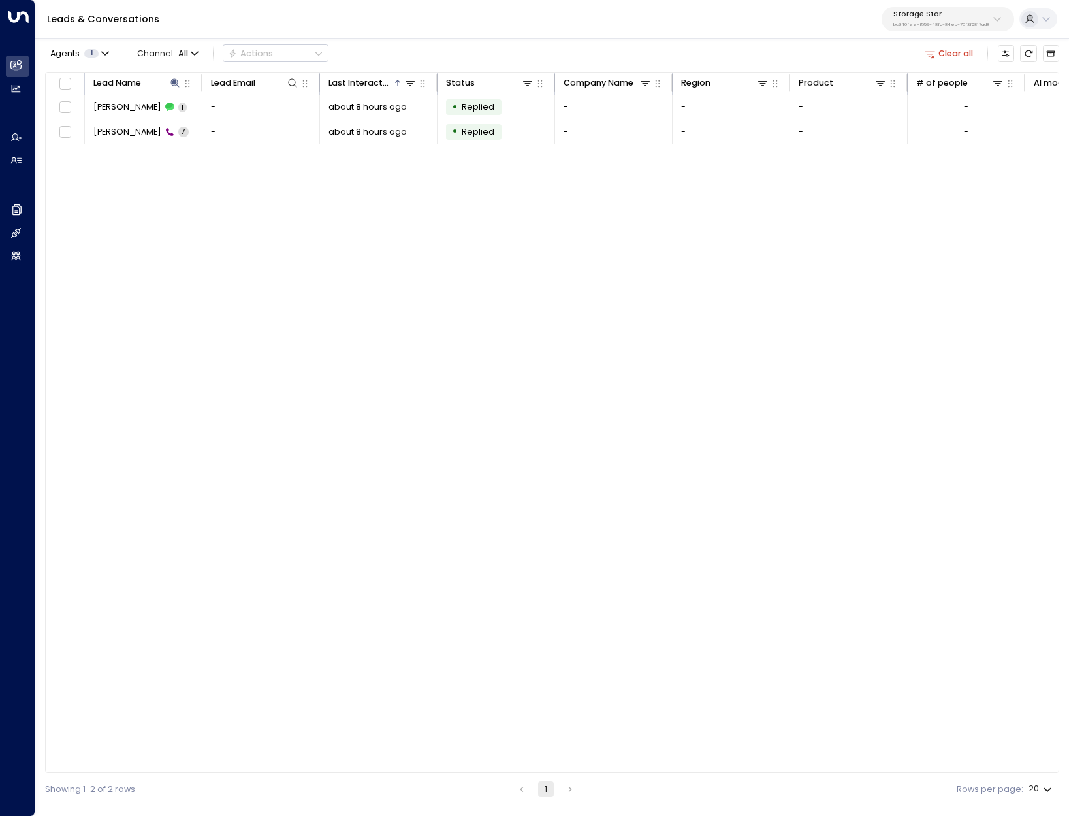
click at [125, 145] on div "Lead Name Lead Email Last Interacted Status Company Name Region Product # of pe…" at bounding box center [552, 422] width 1014 height 701
click at [133, 135] on span "Stephen Brown" at bounding box center [127, 132] width 68 height 12
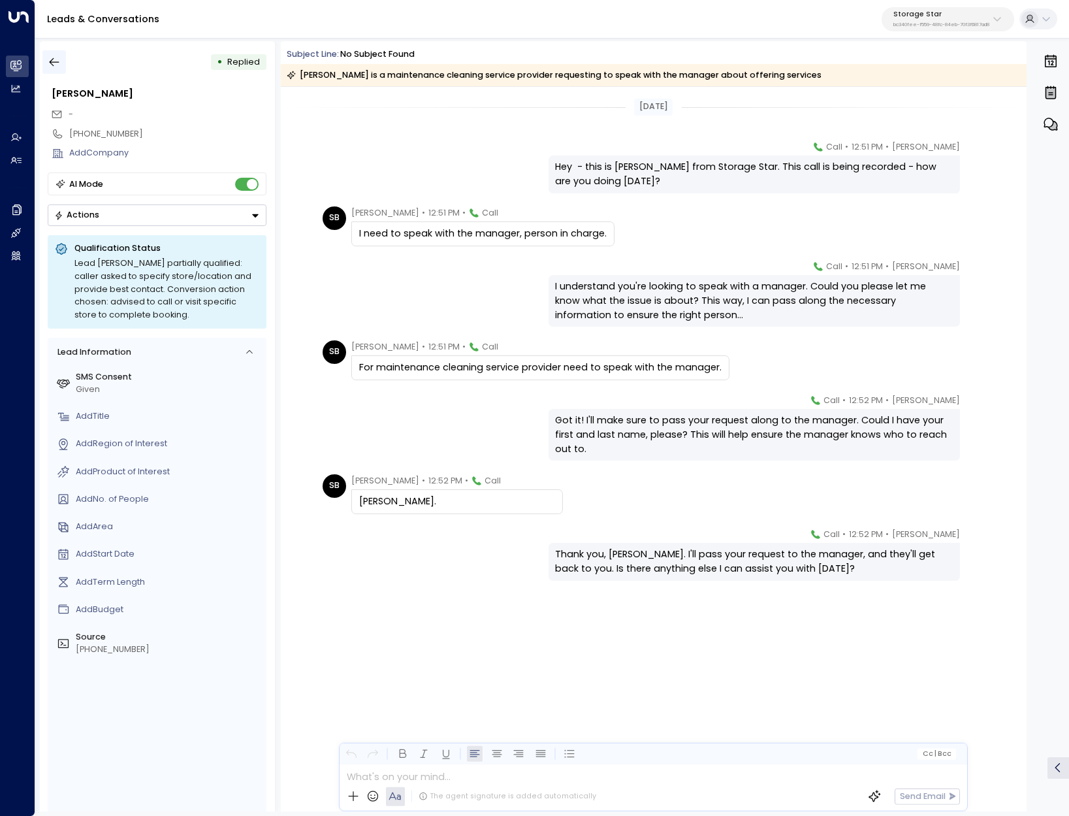
click at [52, 61] on icon "button" at bounding box center [54, 62] width 13 height 13
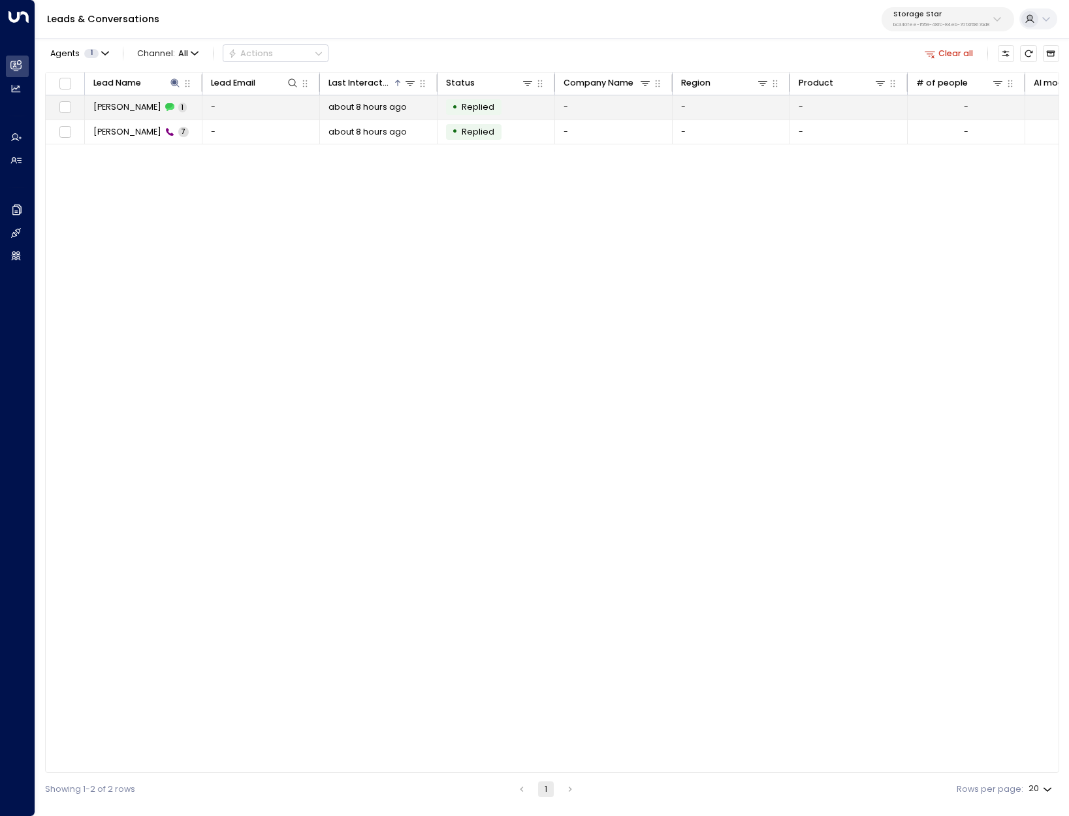
click at [97, 101] on td "Stephen Brown 1" at bounding box center [144, 107] width 118 height 24
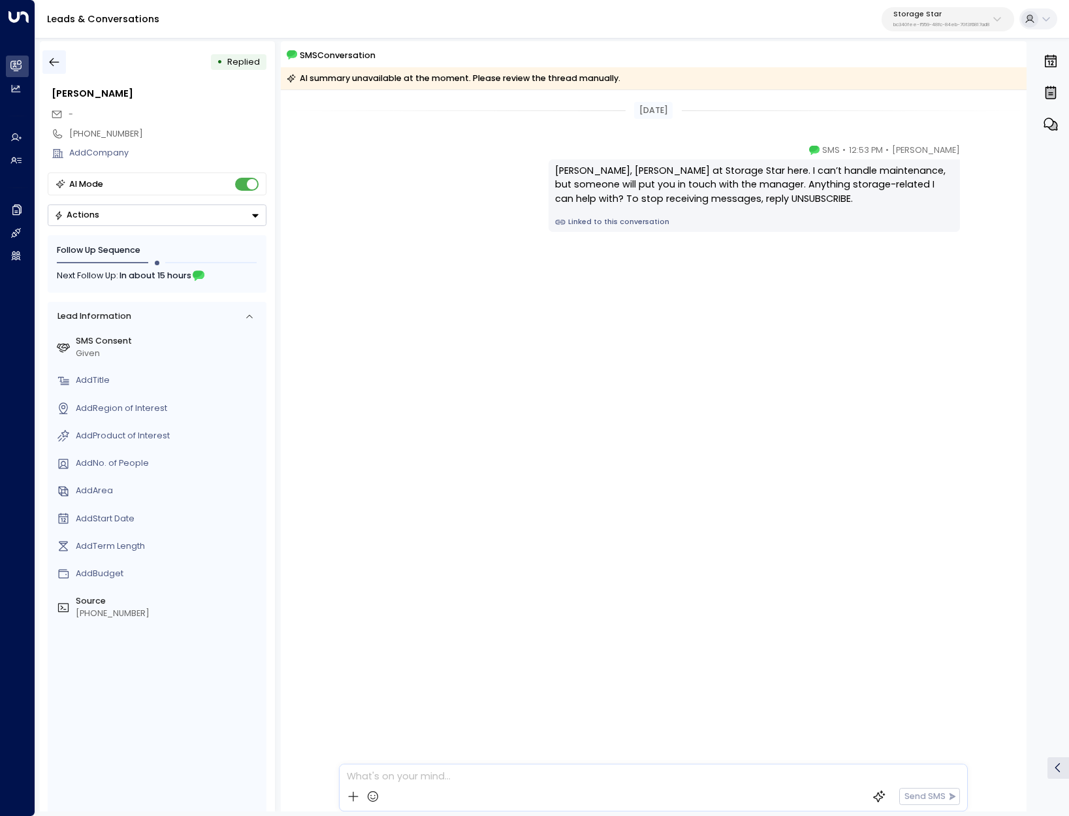
click at [57, 69] on button "button" at bounding box center [54, 62] width 24 height 24
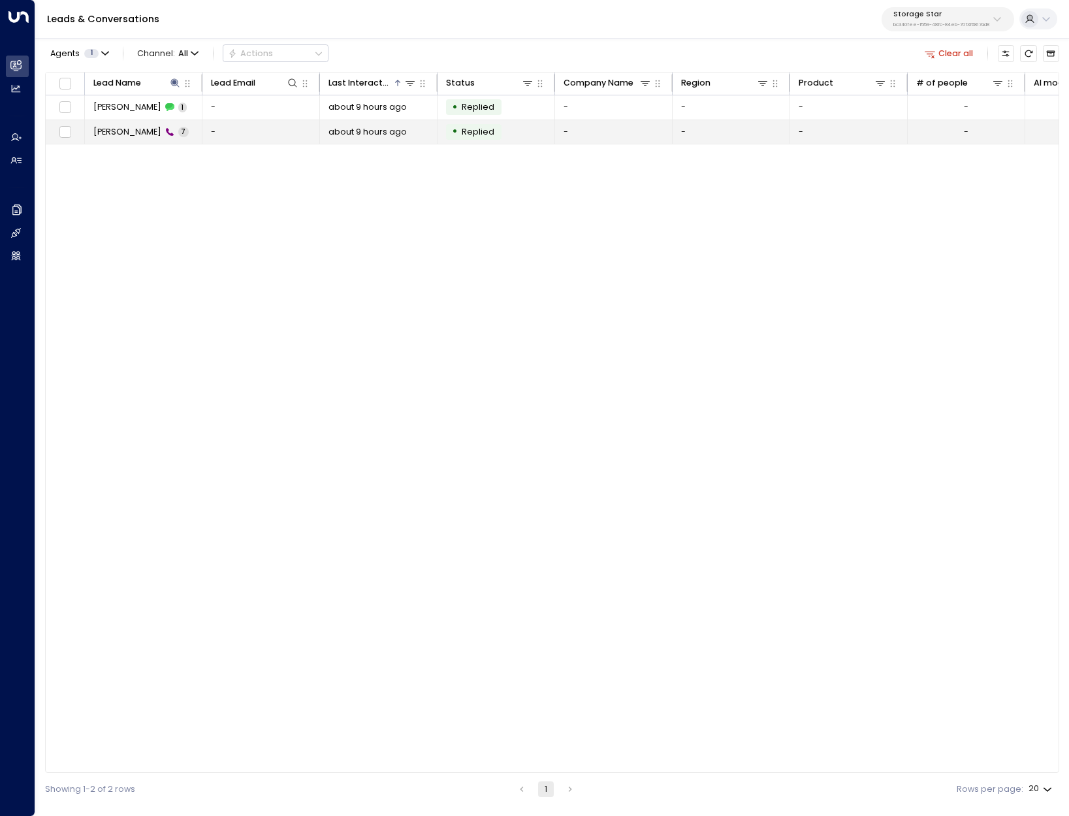
click at [120, 126] on span "Stephen Brown" at bounding box center [127, 132] width 68 height 12
